Goal: Find specific page/section: Find specific page/section

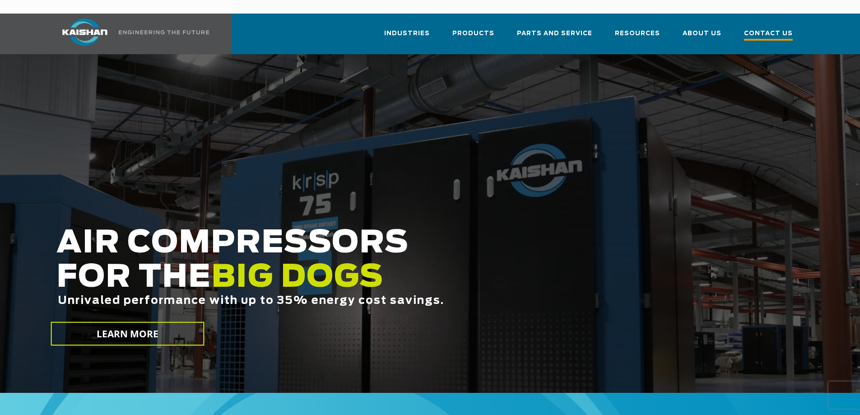
click at [758, 28] on span "Contact Us" at bounding box center [768, 34] width 49 height 12
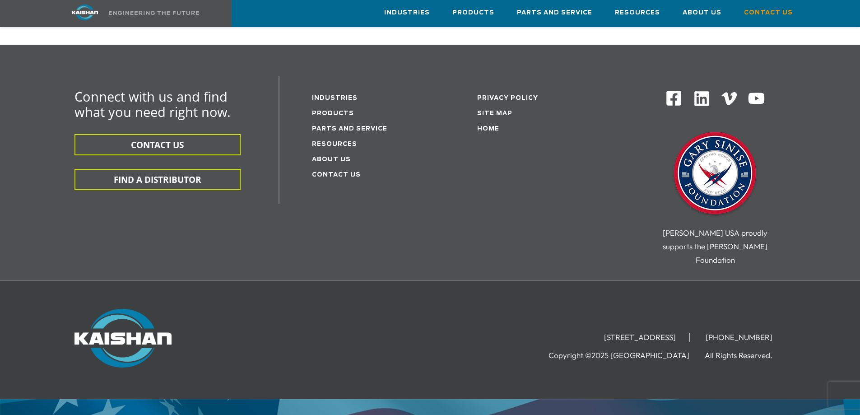
scroll to position [252, 0]
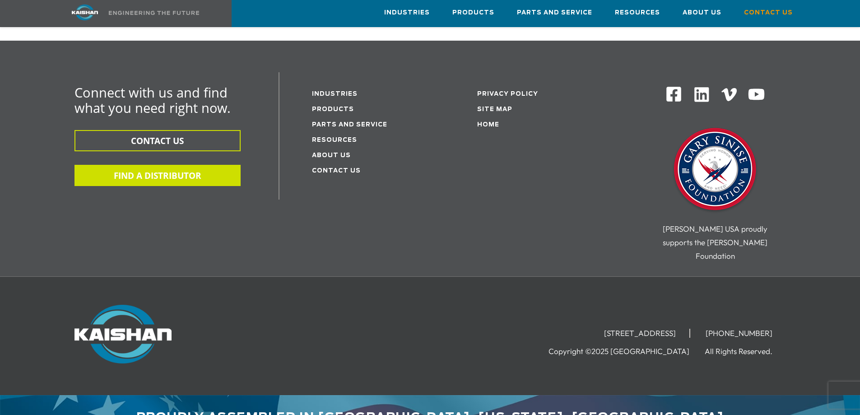
click at [176, 165] on button "FIND A DISTRIBUTOR" at bounding box center [158, 175] width 166 height 21
click at [157, 165] on button "FIND A DISTRIBUTOR" at bounding box center [158, 175] width 166 height 21
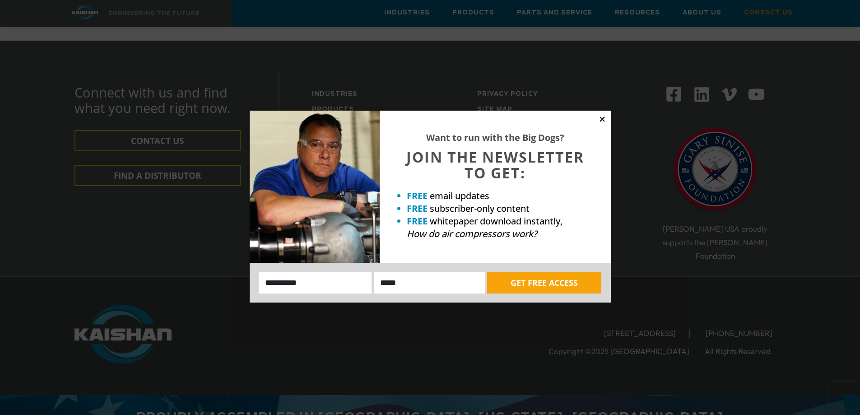
click at [601, 116] on icon at bounding box center [602, 119] width 8 height 8
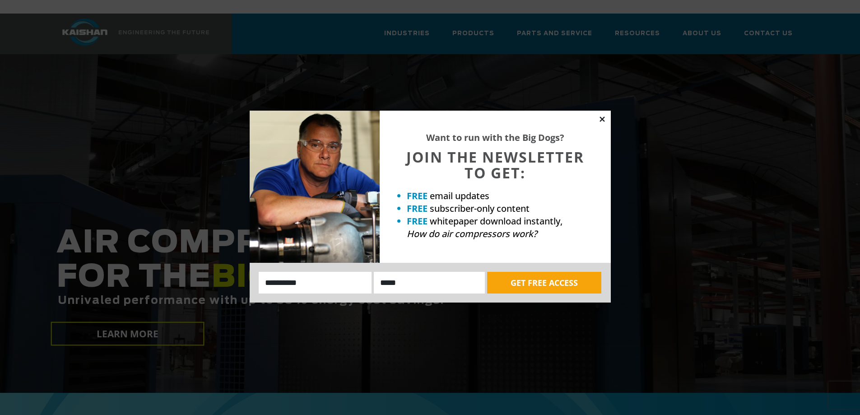
click at [605, 120] on icon at bounding box center [602, 119] width 8 height 8
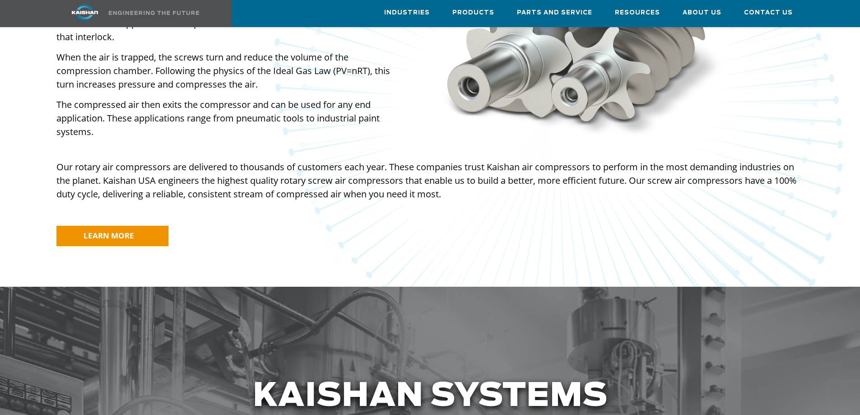
scroll to position [768, 0]
